Goal: Find specific page/section: Find specific page/section

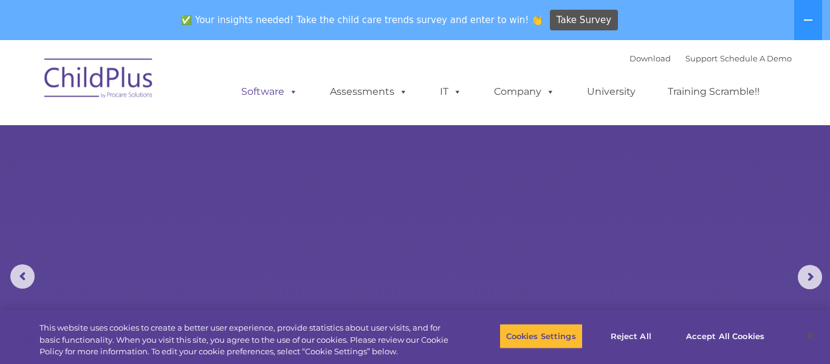
select select "MEDIUM"
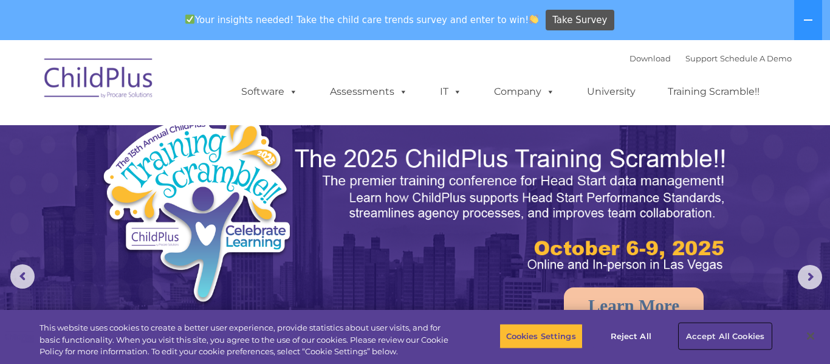
click at [751, 340] on button "Accept All Cookies" at bounding box center [725, 336] width 92 height 26
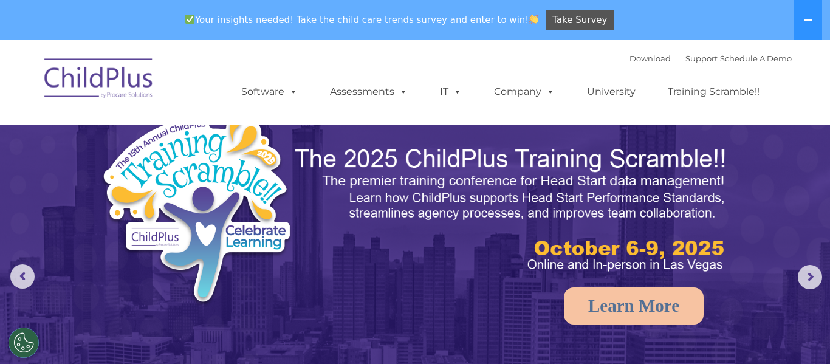
click at [112, 91] on img at bounding box center [99, 80] width 122 height 61
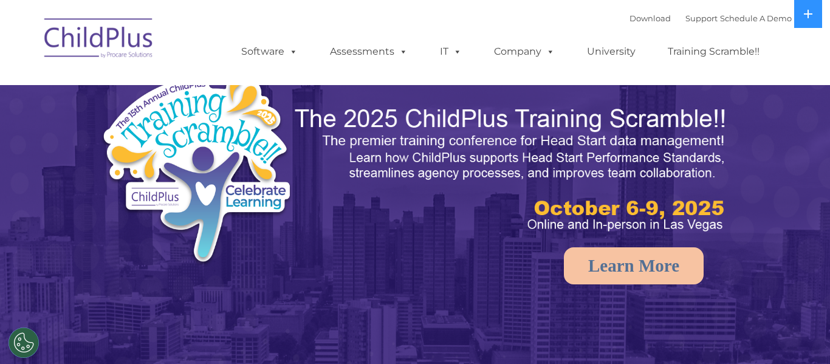
select select "MEDIUM"
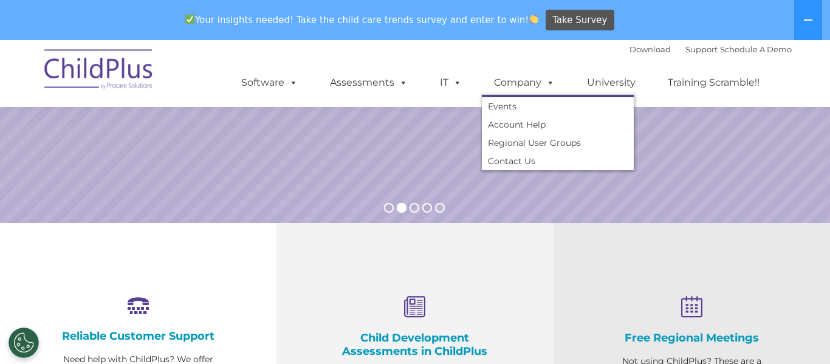
scroll to position [290, 0]
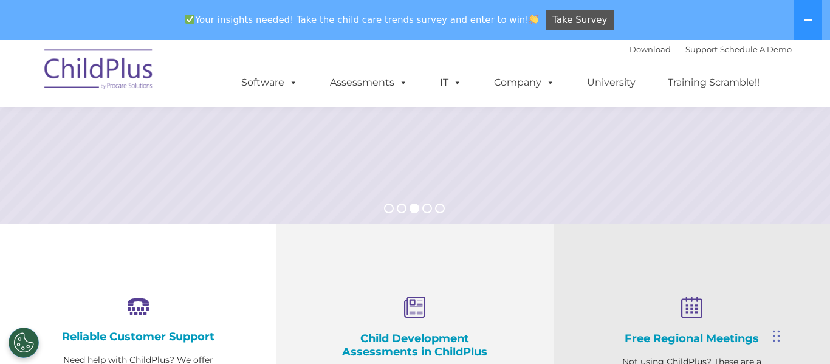
click at [86, 91] on img at bounding box center [99, 71] width 122 height 61
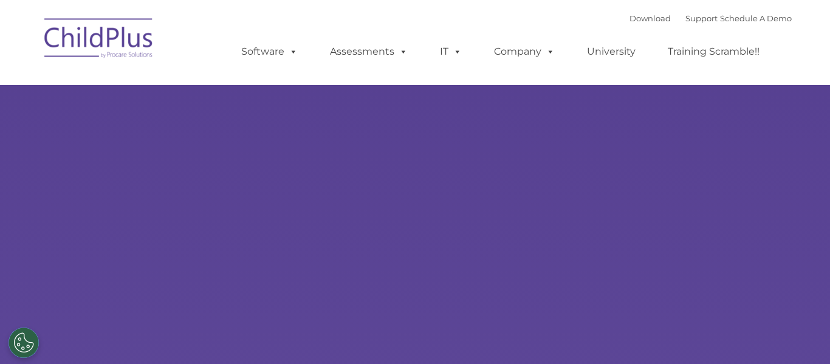
type input ""
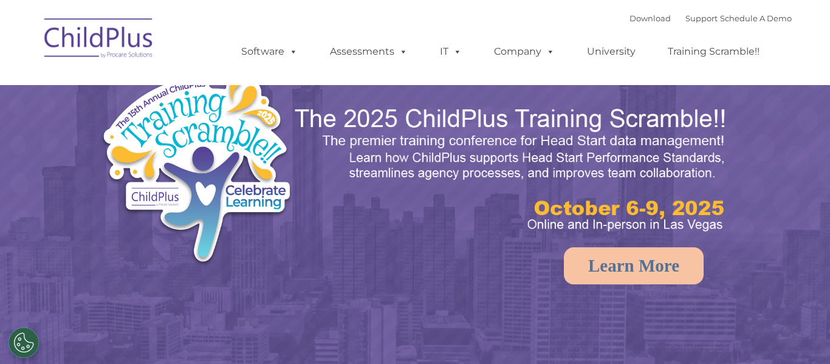
select select "MEDIUM"
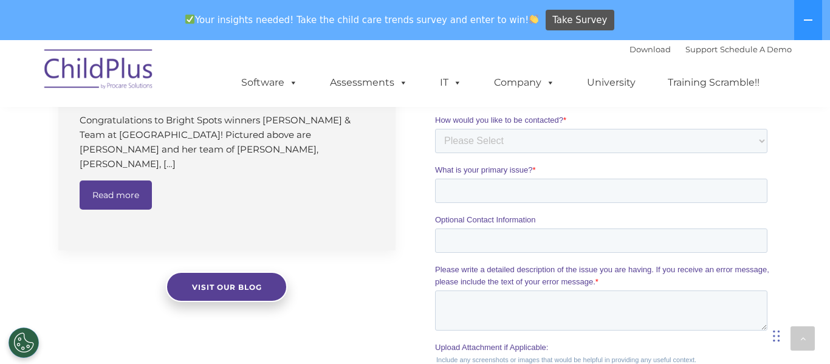
scroll to position [994, 0]
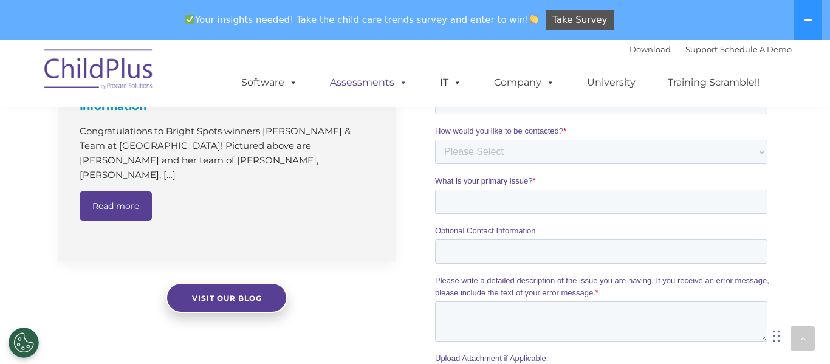
click at [405, 88] on span at bounding box center [400, 83] width 13 height 12
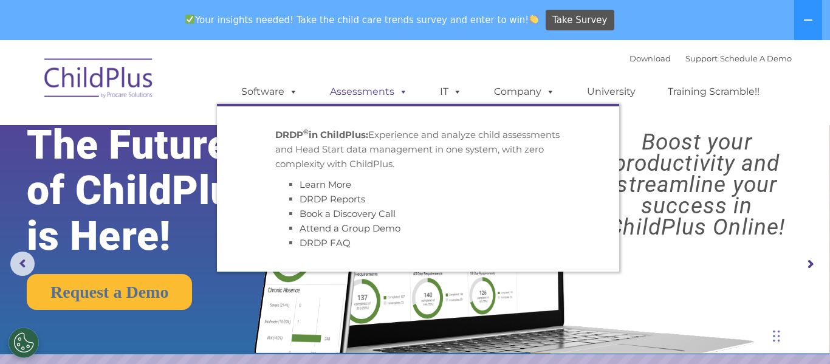
scroll to position [0, 0]
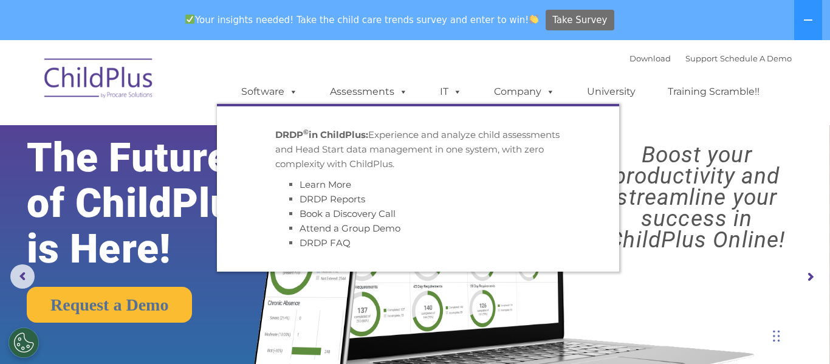
click at [571, 19] on span "Take Survey" at bounding box center [579, 20] width 55 height 21
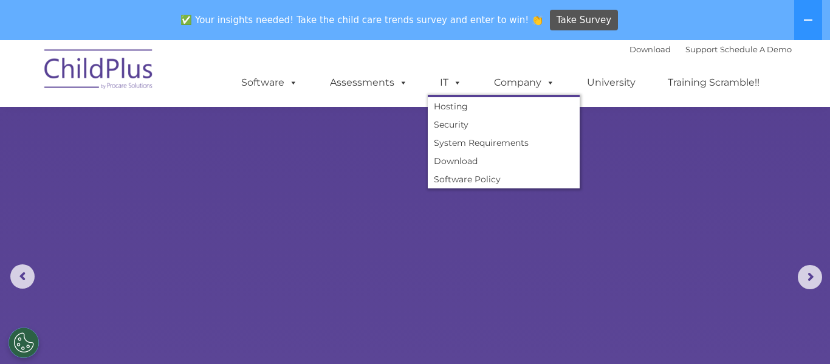
scroll to position [40, 0]
select select "MEDIUM"
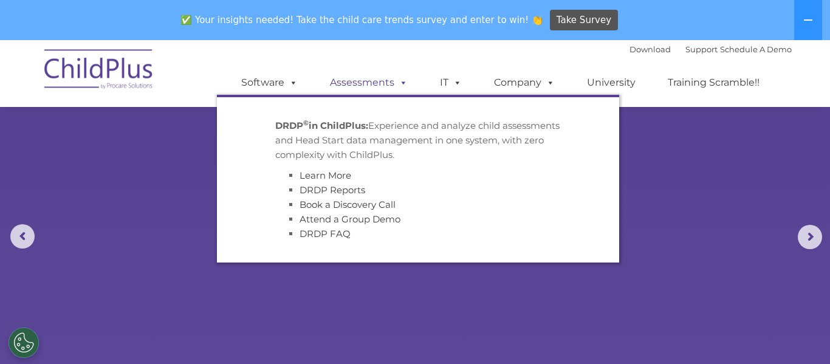
click at [385, 86] on link "Assessments" at bounding box center [369, 82] width 102 height 24
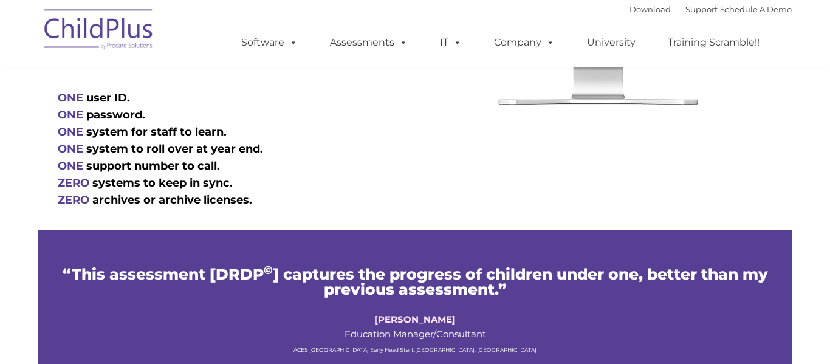
scroll to position [737, 0]
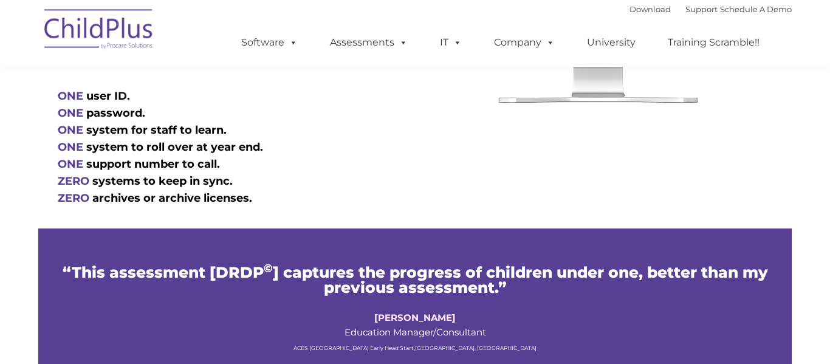
type input ""
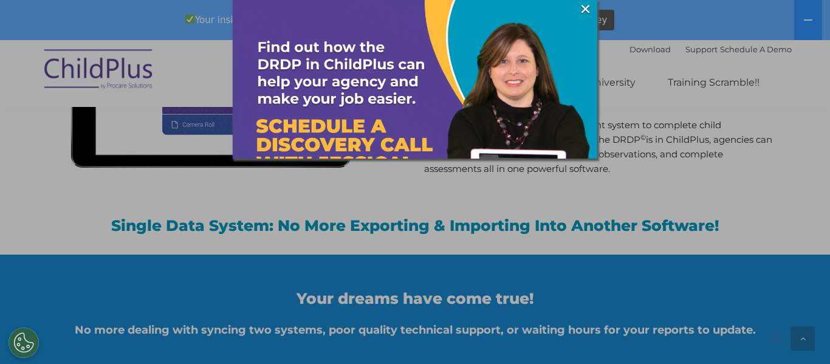
scroll to position [1205, 0]
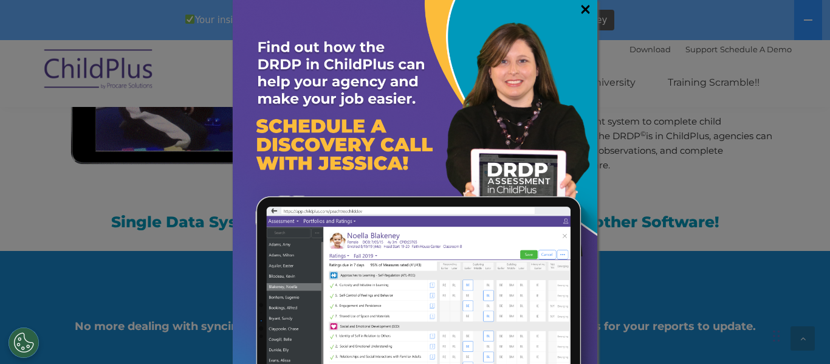
click at [591, 15] on link "×" at bounding box center [585, 9] width 14 height 12
